Goal: Task Accomplishment & Management: Use online tool/utility

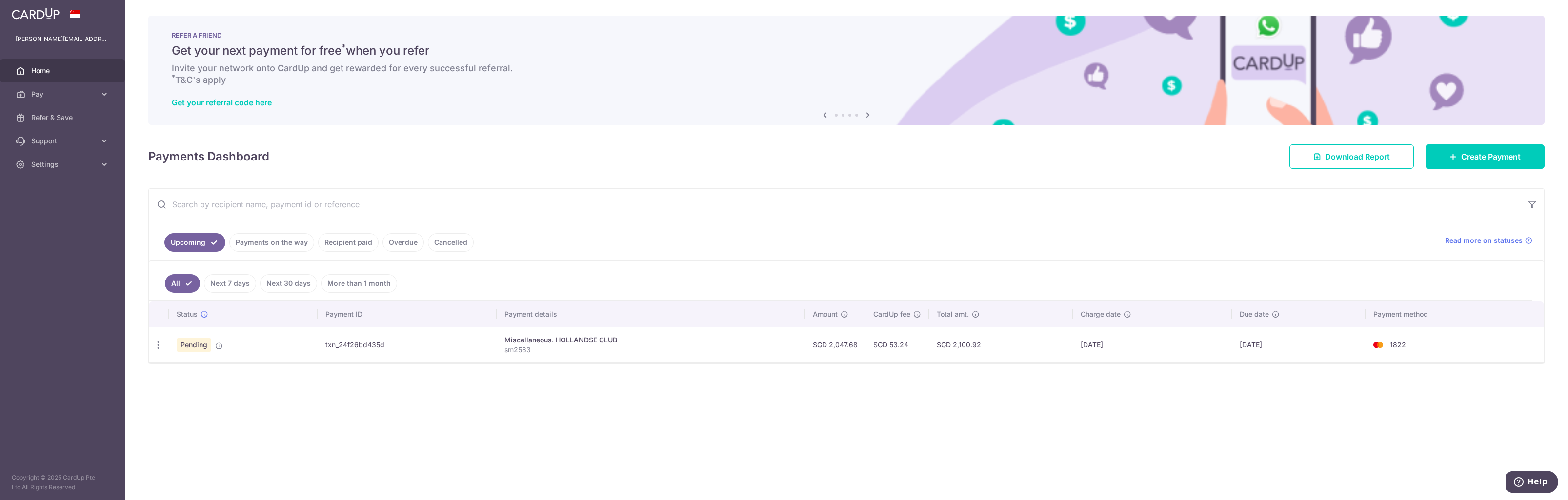
click at [37, 72] on span "Home" at bounding box center [63, 71] width 65 height 10
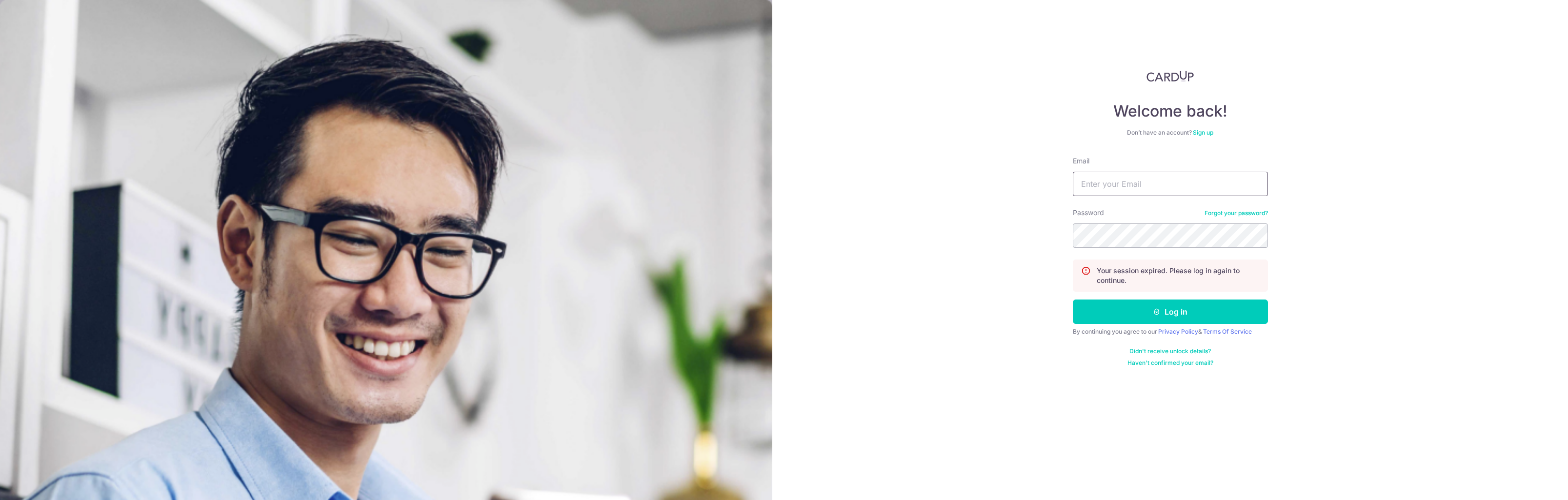
click at [1162, 181] on input "Email" at bounding box center [1170, 184] width 195 height 24
type input "[PERSON_NAME][EMAIL_ADDRESS][DOMAIN_NAME]"
click at [1073, 299] on button "Log in" at bounding box center [1170, 311] width 195 height 24
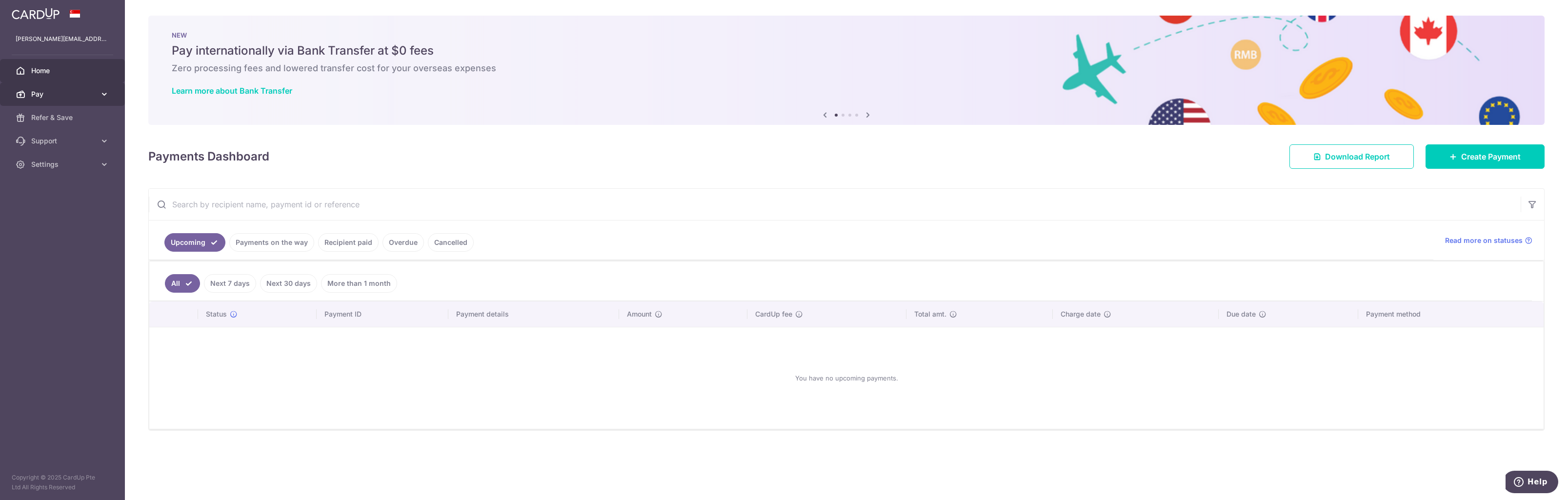
click at [105, 94] on icon at bounding box center [105, 94] width 10 height 10
click at [65, 116] on span "Payments" at bounding box center [63, 117] width 65 height 10
